Goal: Information Seeking & Learning: Check status

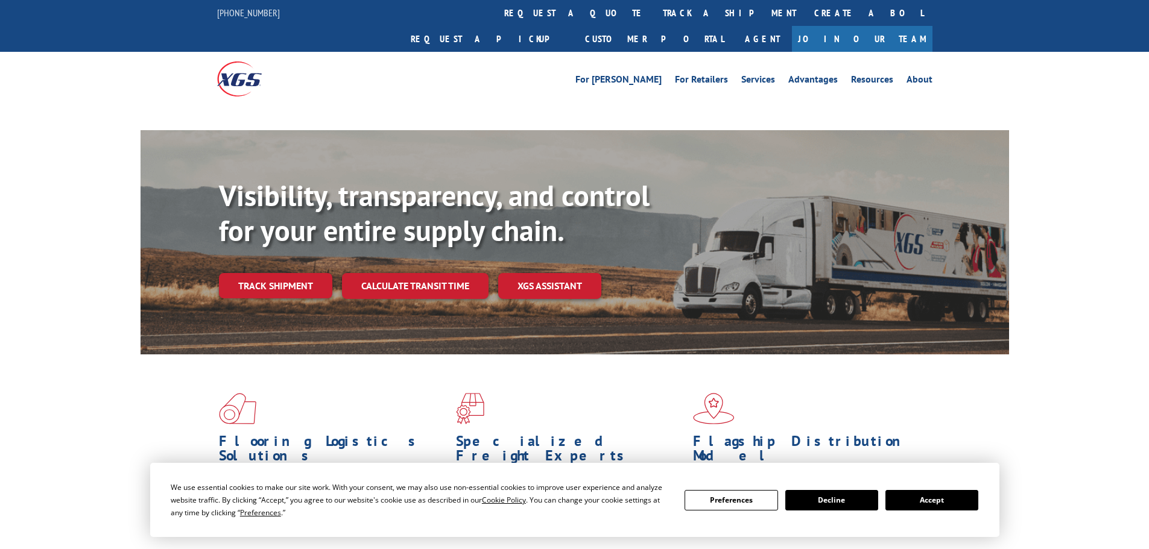
click at [959, 496] on button "Accept" at bounding box center [931, 500] width 93 height 20
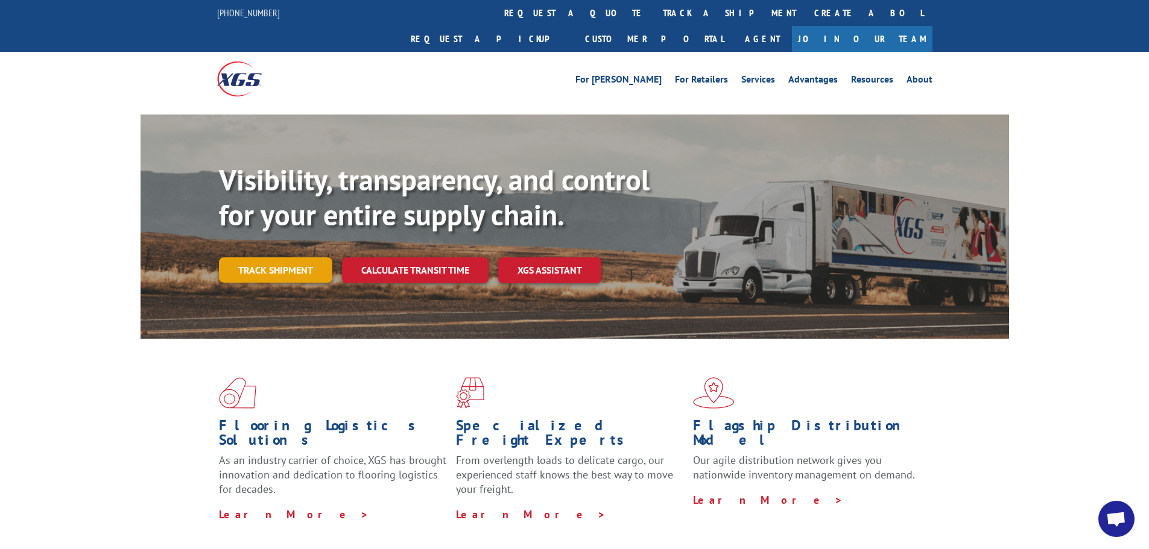
click at [265, 257] on link "Track shipment" at bounding box center [275, 269] width 113 height 25
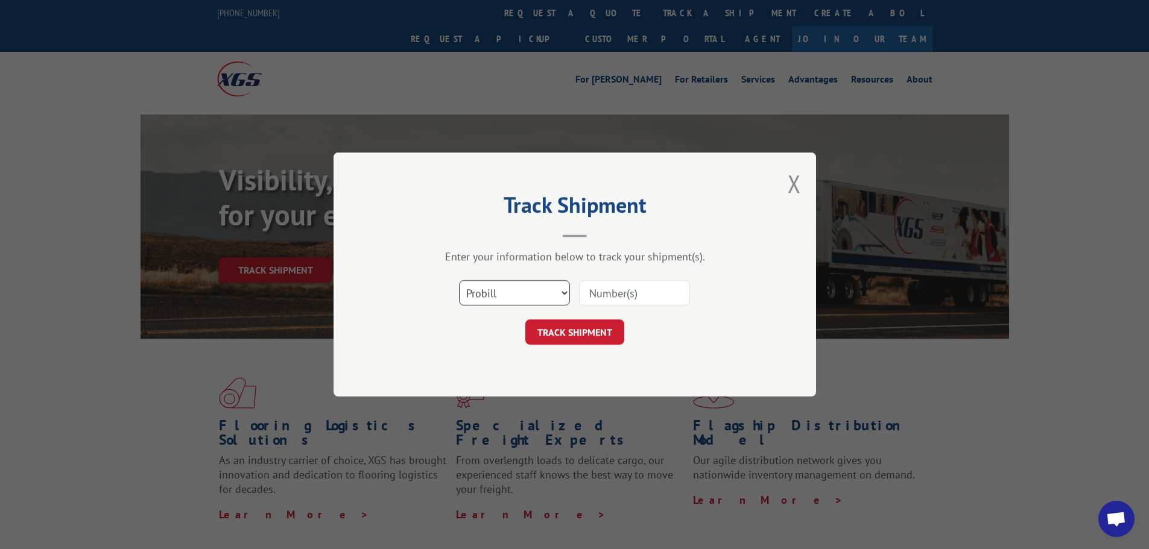
click at [491, 283] on select "Select category... Probill BOL PO" at bounding box center [514, 292] width 111 height 25
select select "bol"
click at [459, 280] on select "Select category... Probill BOL PO" at bounding box center [514, 292] width 111 height 25
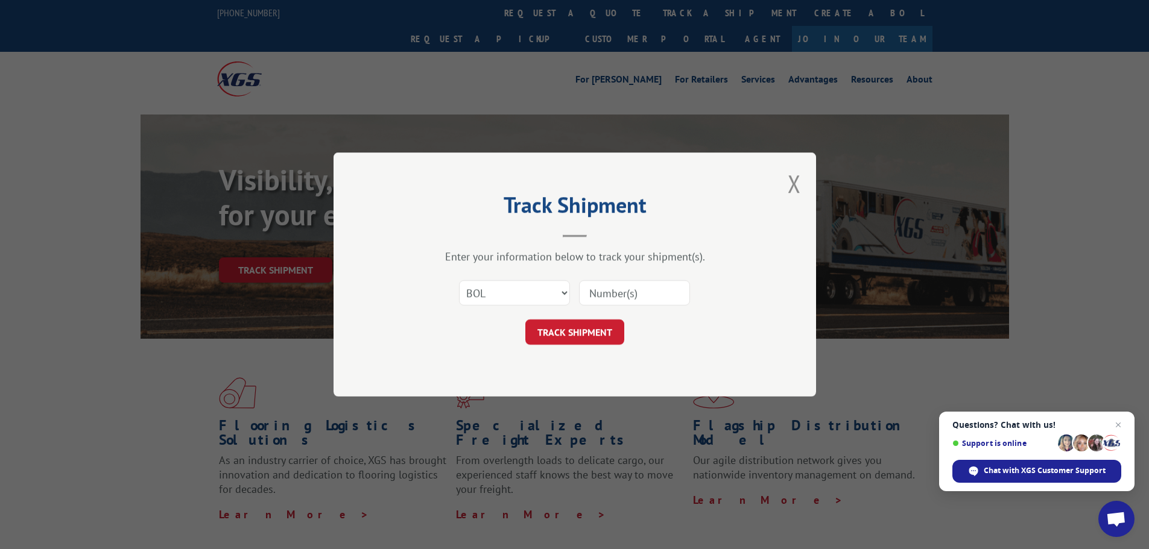
click at [612, 292] on input at bounding box center [634, 292] width 111 height 25
paste input "7028528"
type input "7028528"
click at [569, 329] on button "TRACK SHIPMENT" at bounding box center [574, 332] width 99 height 25
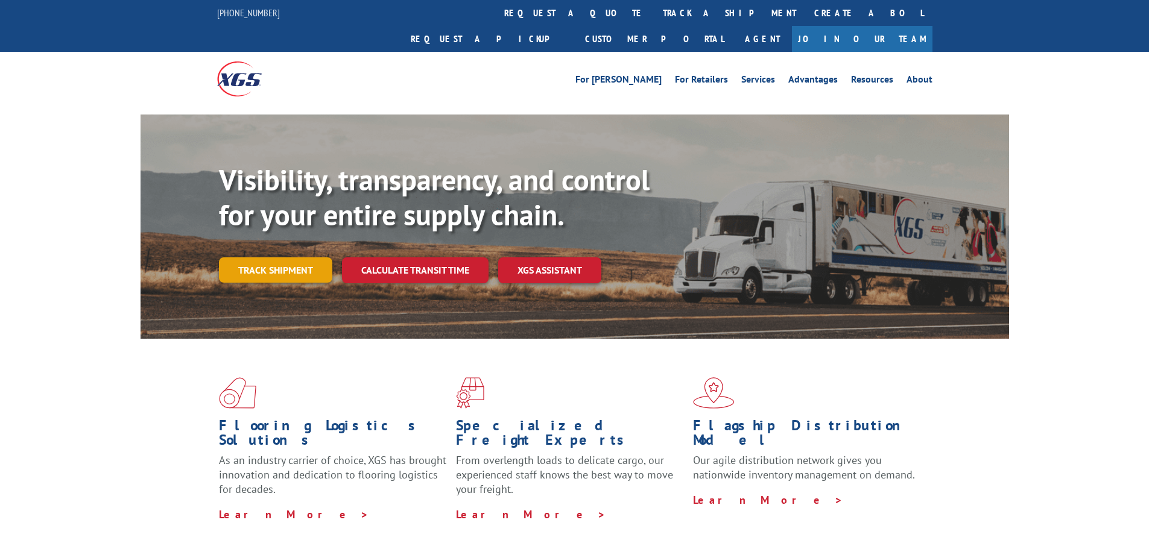
click at [266, 257] on link "Track shipment" at bounding box center [275, 269] width 113 height 25
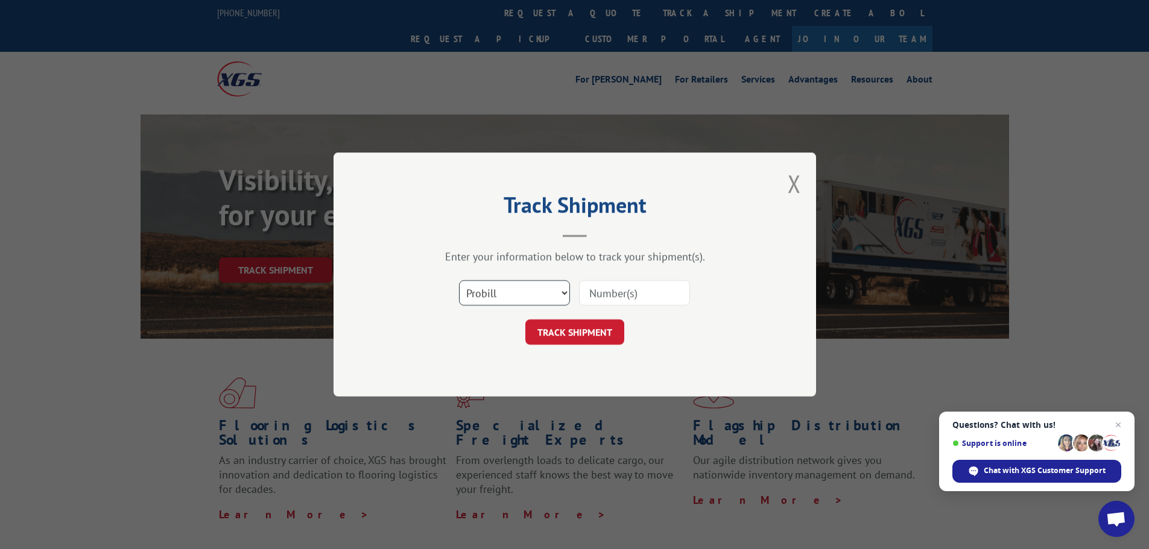
click at [491, 294] on select "Select category... Probill BOL PO" at bounding box center [514, 292] width 111 height 25
select select "bol"
click at [459, 280] on select "Select category... Probill BOL PO" at bounding box center [514, 292] width 111 height 25
click at [610, 295] on input at bounding box center [634, 292] width 111 height 25
paste input "7024355"
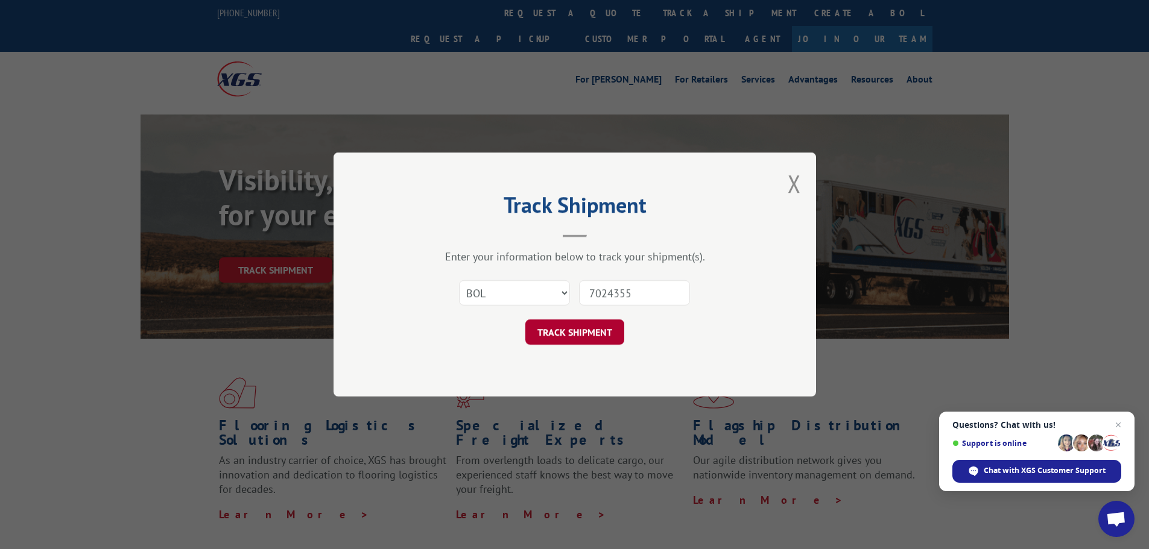
type input "7024355"
click at [555, 333] on button "TRACK SHIPMENT" at bounding box center [574, 332] width 99 height 25
